Goal: Navigation & Orientation: Find specific page/section

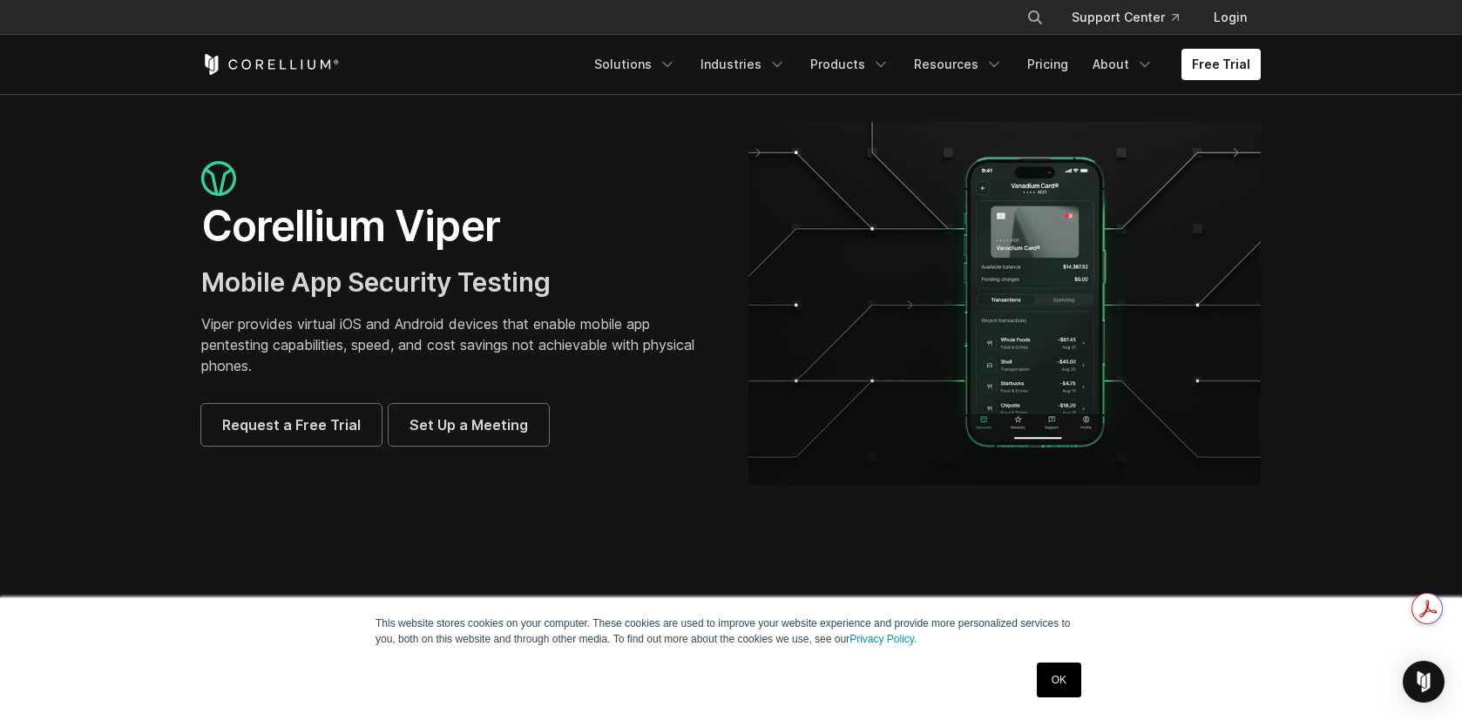
click at [443, 625] on p "This website stores cookies on your computer. These cookies are used to improve…" at bounding box center [730, 631] width 711 height 31
click at [666, 54] on link "Solutions" at bounding box center [635, 64] width 103 height 31
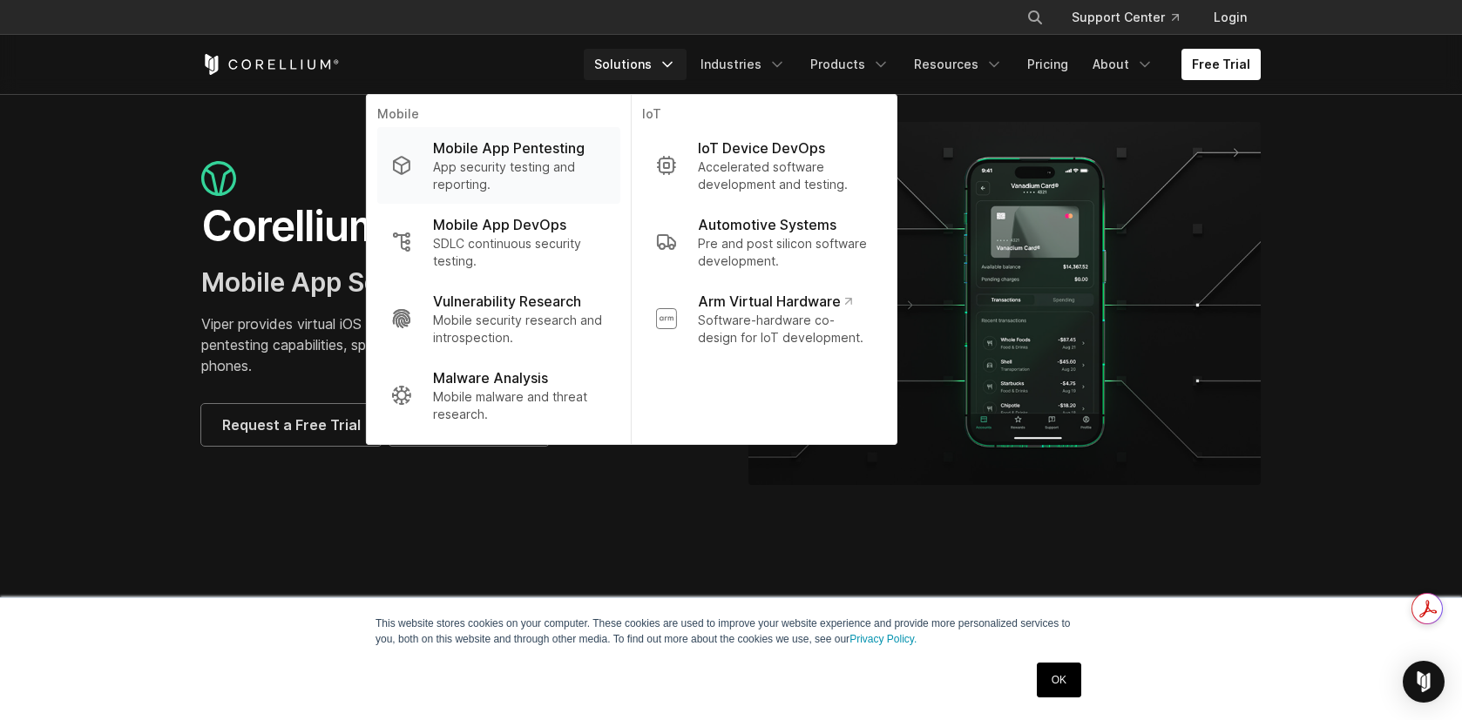
click at [502, 154] on p "Mobile App Pentesting" at bounding box center [509, 148] width 152 height 21
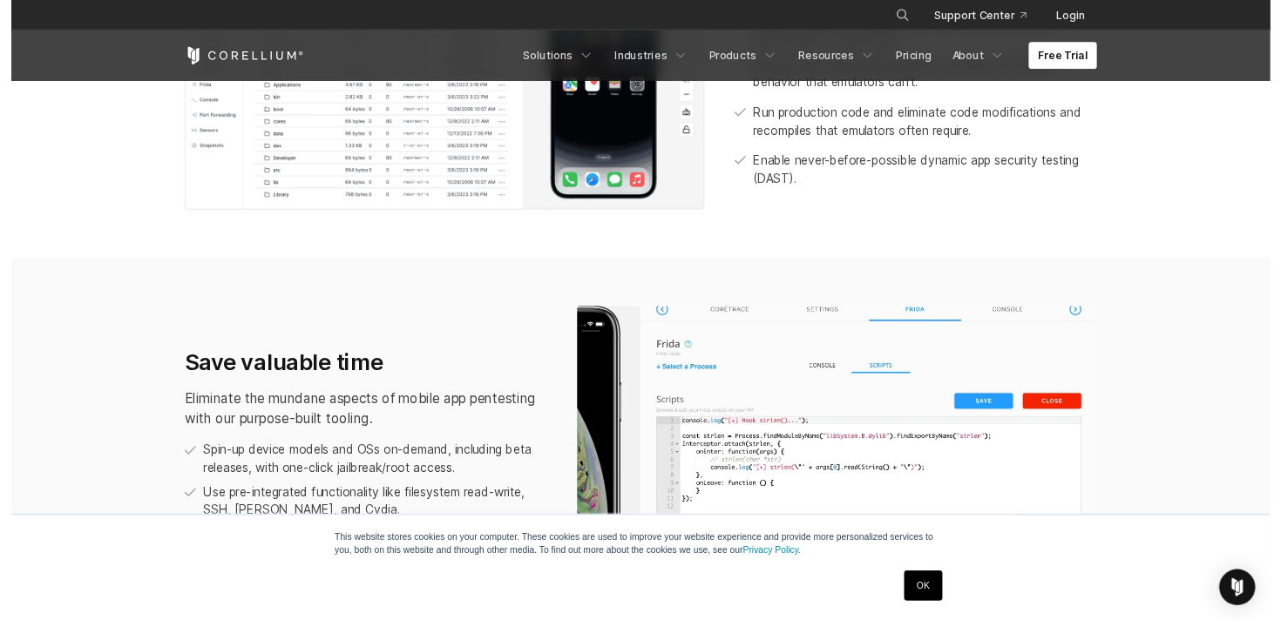
scroll to position [991, 0]
